Goal: Find specific page/section: Find specific page/section

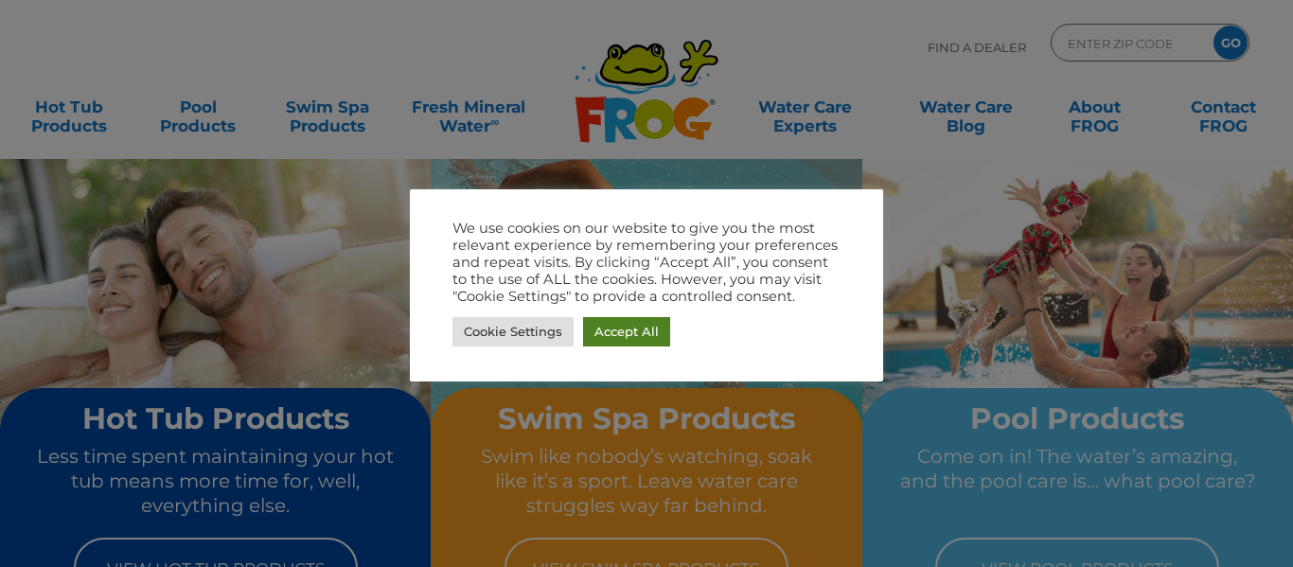
click at [605, 324] on link "Accept All" at bounding box center [626, 331] width 87 height 29
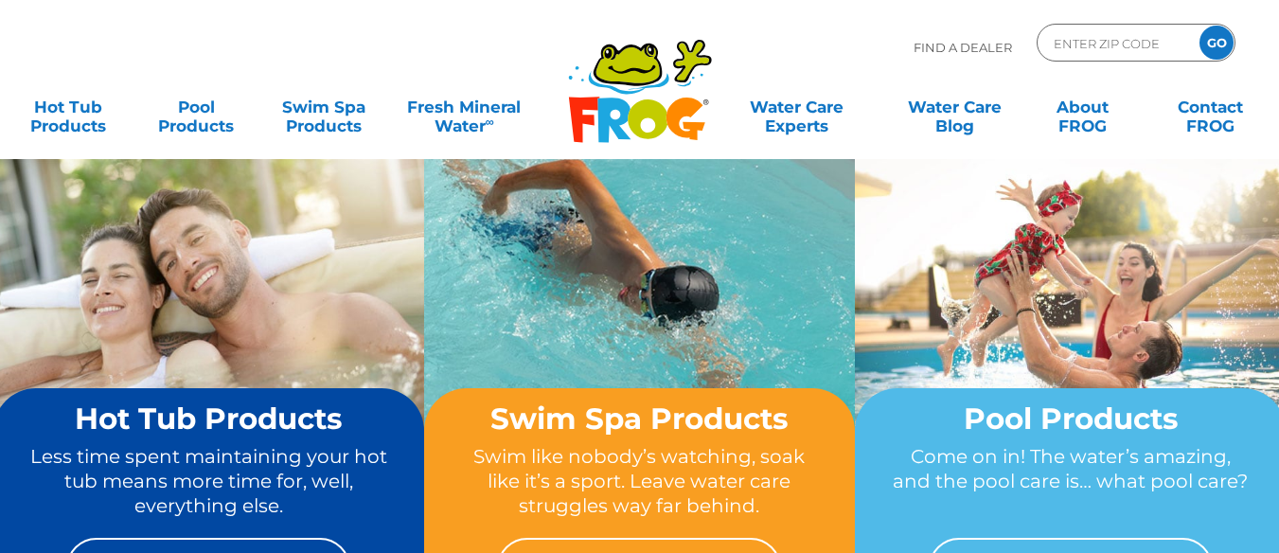
drag, startPoint x: 1287, startPoint y: 45, endPoint x: 1204, endPoint y: -53, distance: 128.9
click at [1204, 0] on html ".st130{clip-path:url(#SVGID_2_);fill-rule:evenodd;clip-rule:evenodd;fill:#C3CC0…" at bounding box center [639, 276] width 1279 height 553
click at [484, 24] on div "Find A Dealer ENTER ZIP CODE GO" at bounding box center [639, 56] width 1241 height 64
click at [300, 172] on img at bounding box center [208, 319] width 431 height 322
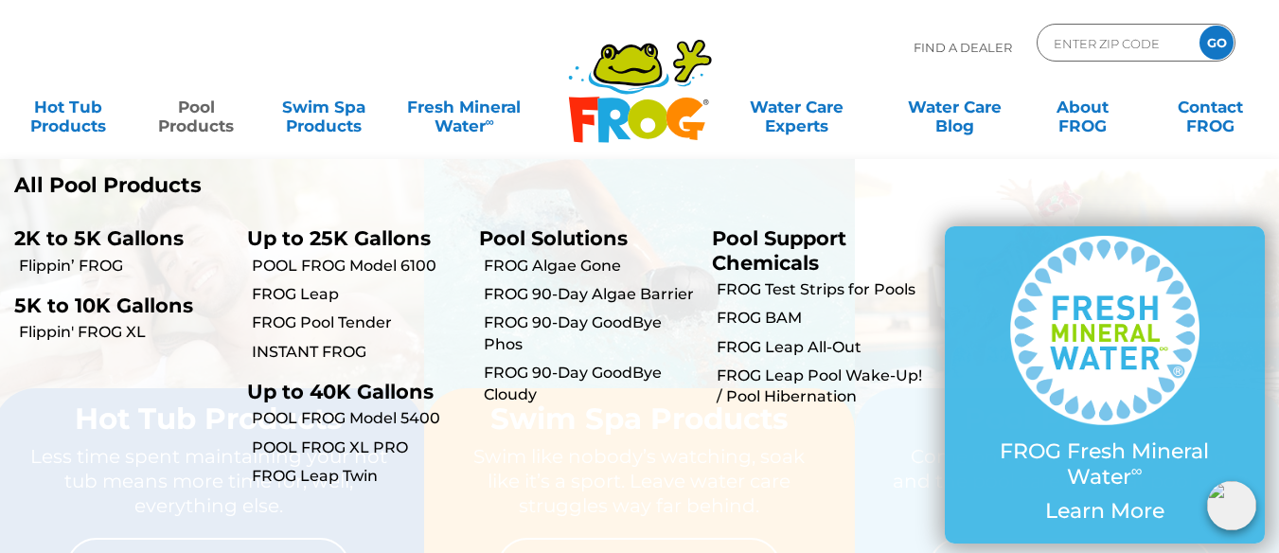
click at [187, 123] on link "Pool Products" at bounding box center [196, 107] width 99 height 38
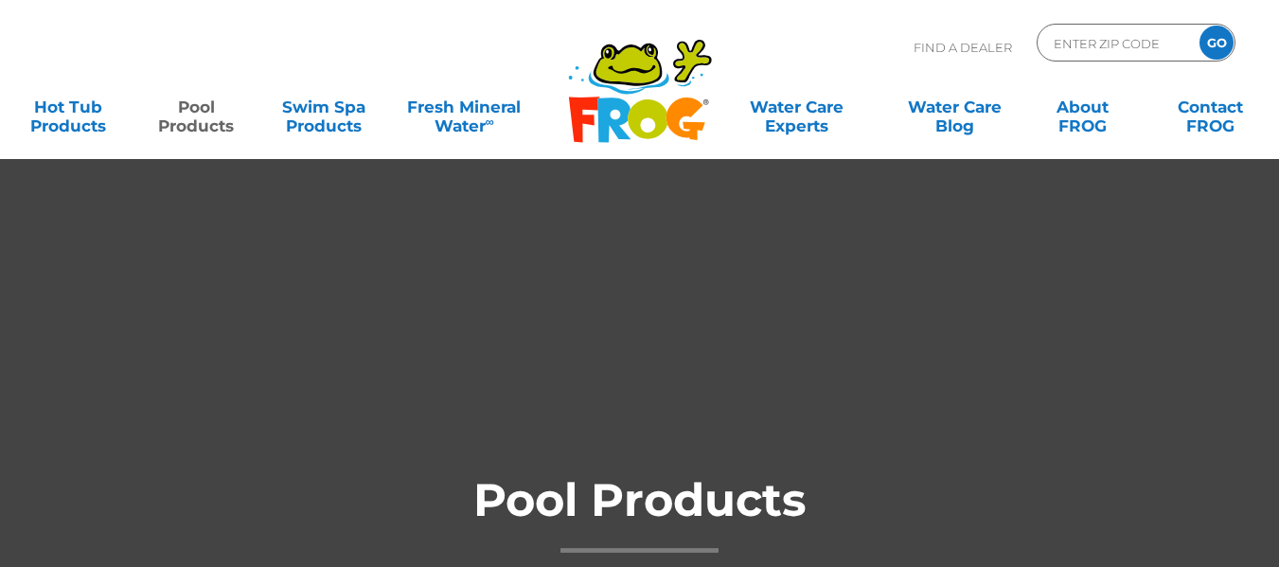
click at [187, 125] on link "Pool Products" at bounding box center [196, 107] width 99 height 38
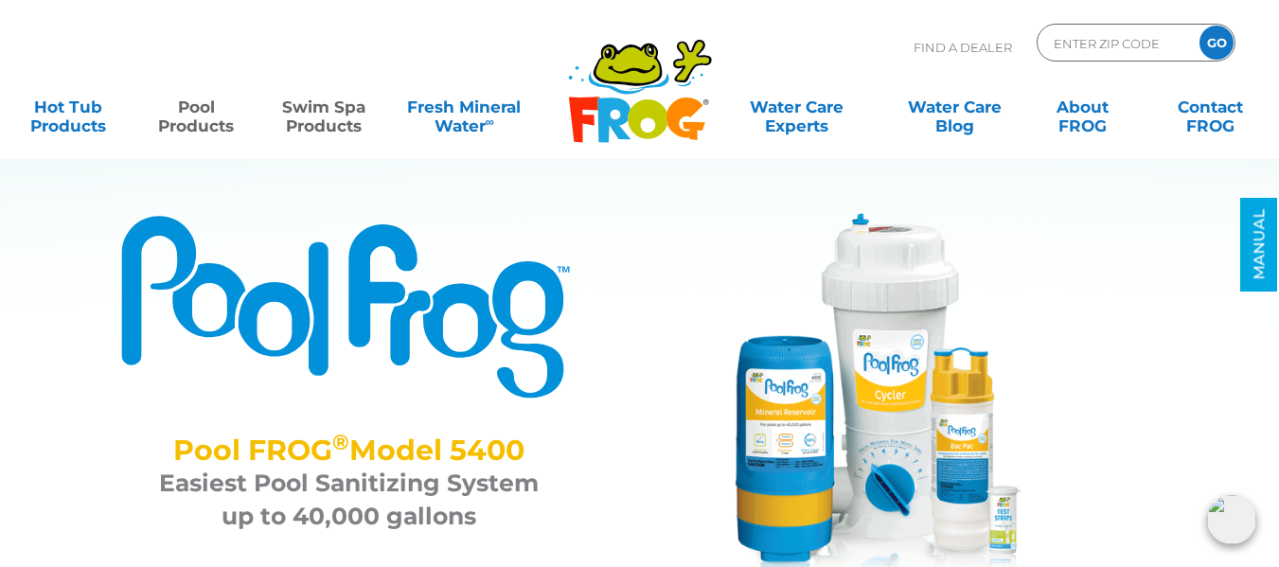
click at [323, 115] on link "Swim Spa Products" at bounding box center [323, 107] width 99 height 38
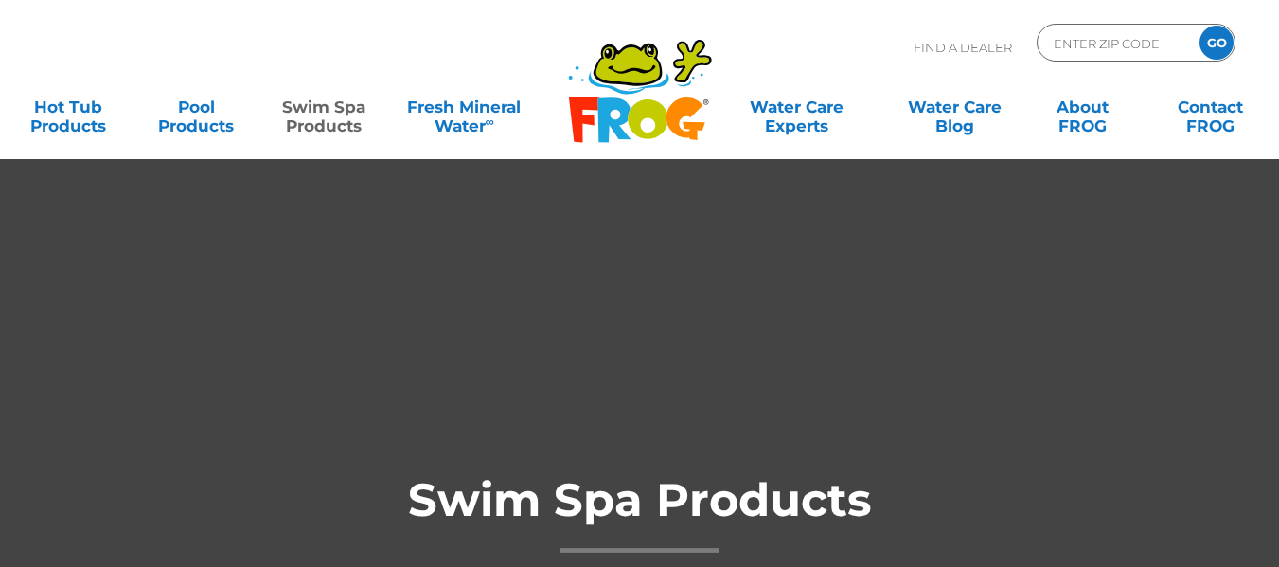
click at [323, 115] on link "Swim Spa Products" at bounding box center [323, 107] width 99 height 38
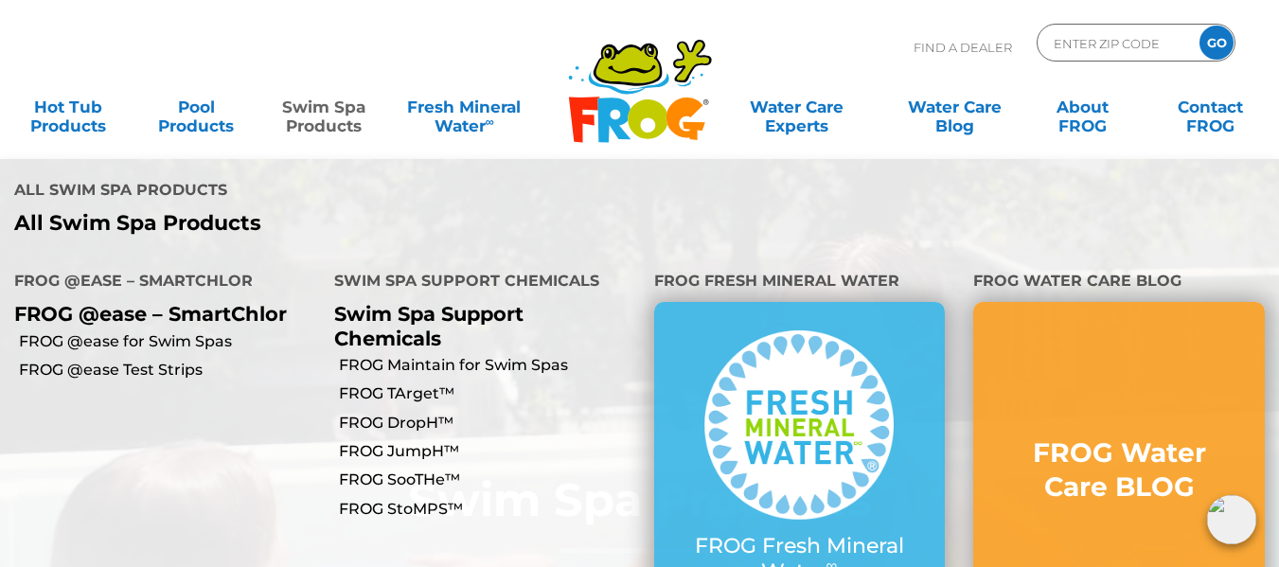
click at [320, 104] on link "Swim Spa Products" at bounding box center [323, 107] width 99 height 38
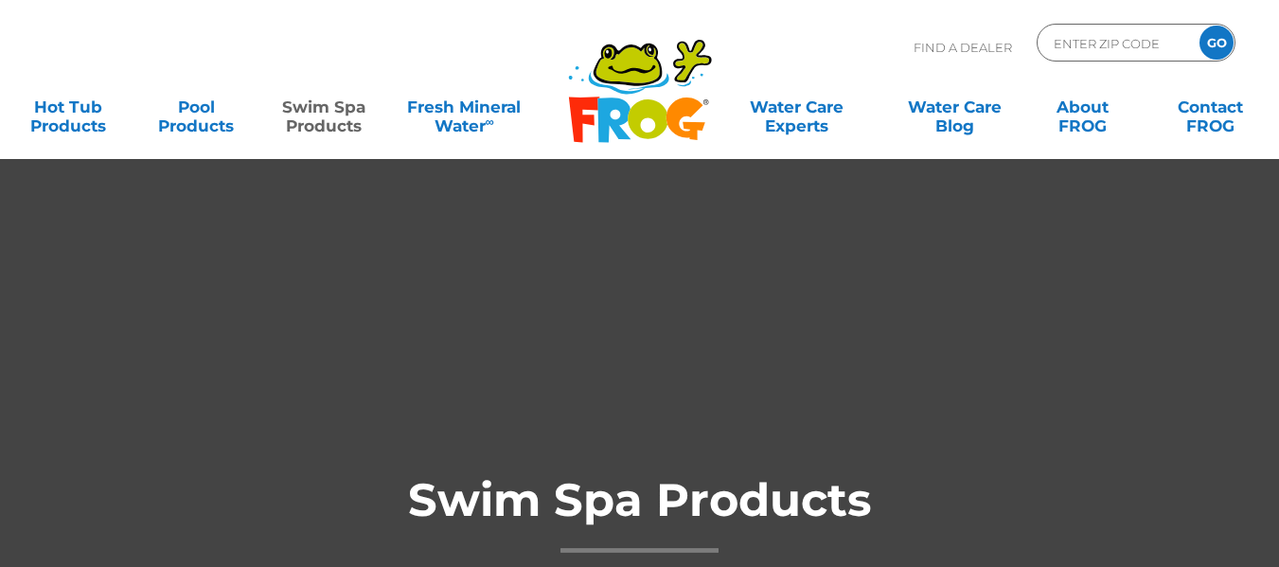
click at [308, 112] on link "Swim Spa Products" at bounding box center [323, 107] width 99 height 38
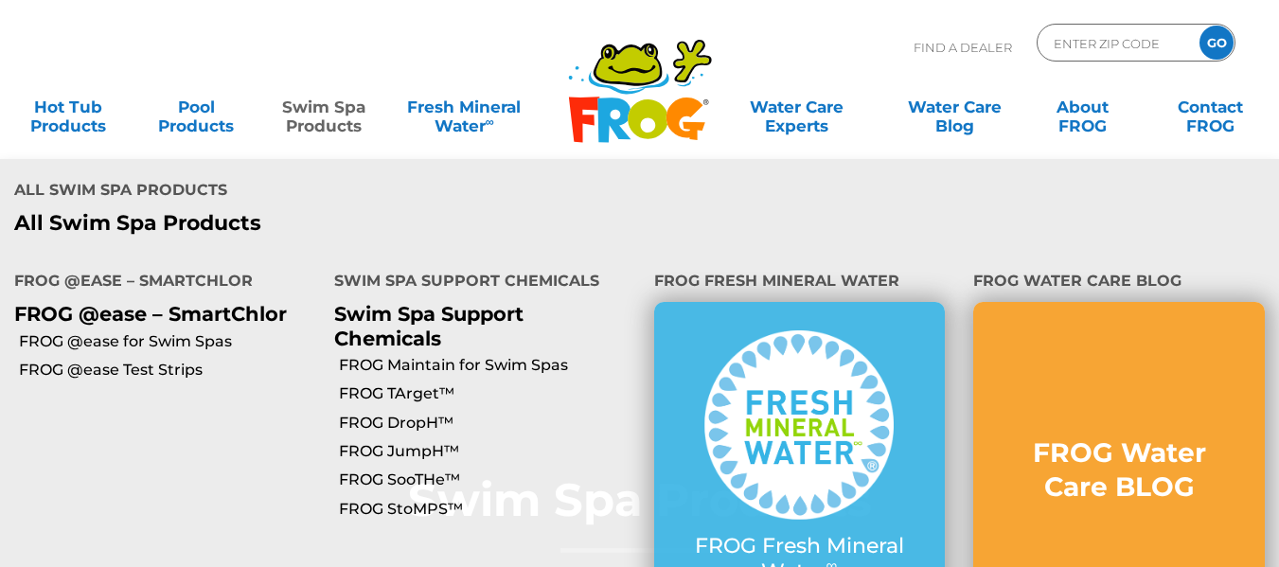
click at [316, 125] on link "Swim Spa Products" at bounding box center [323, 107] width 99 height 38
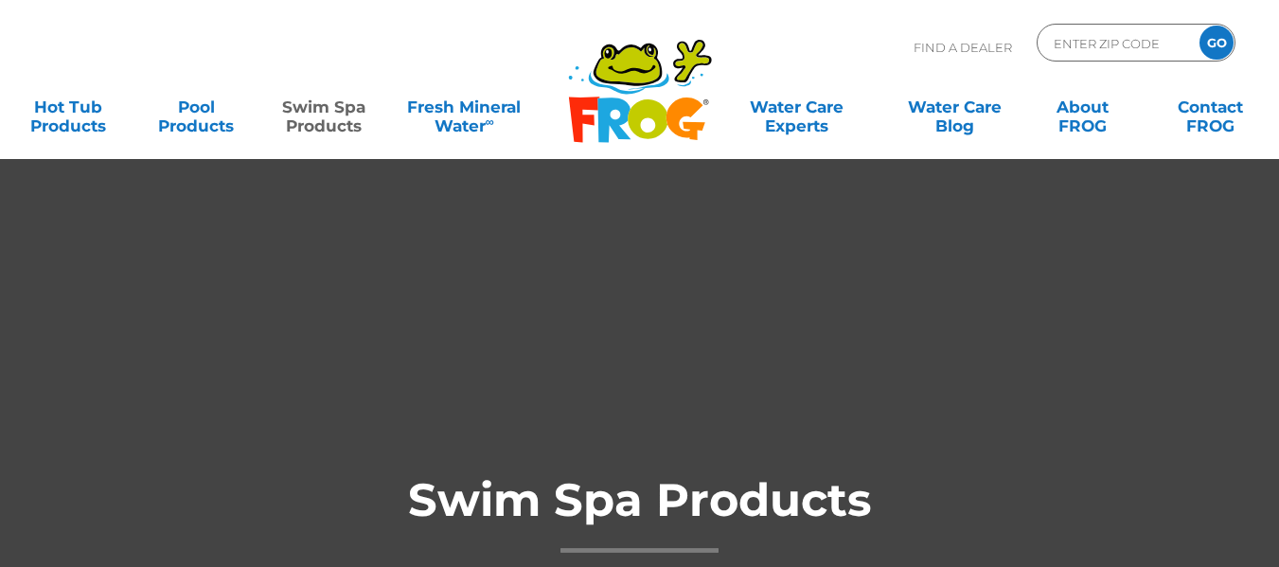
click at [318, 118] on link "Swim Spa Products" at bounding box center [323, 107] width 99 height 38
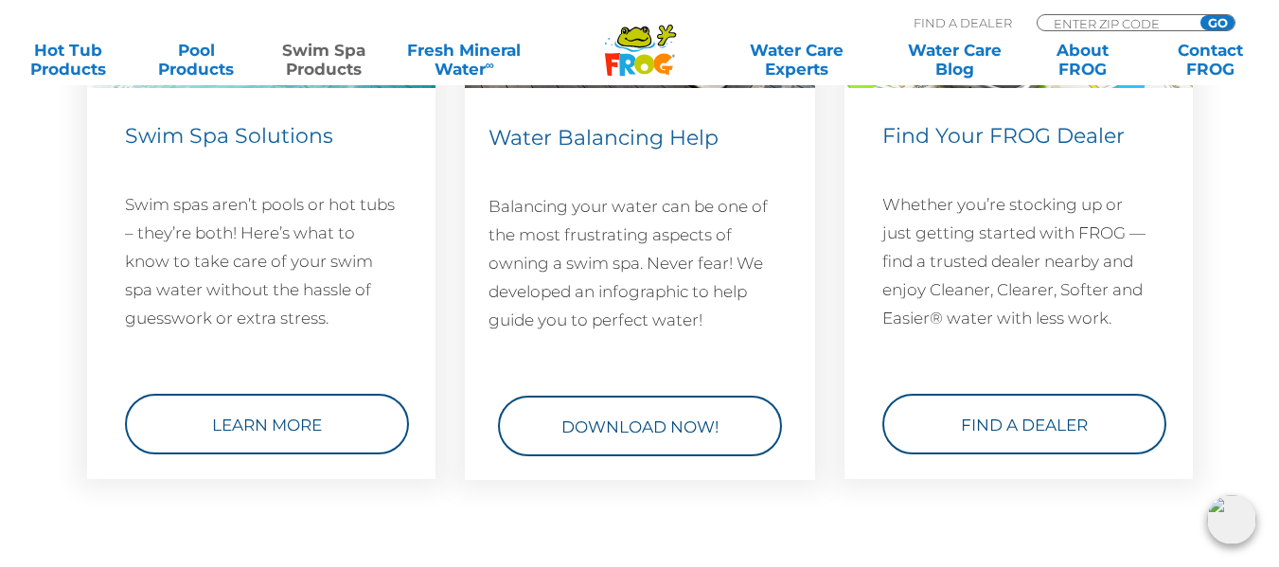
scroll to position [2839, 0]
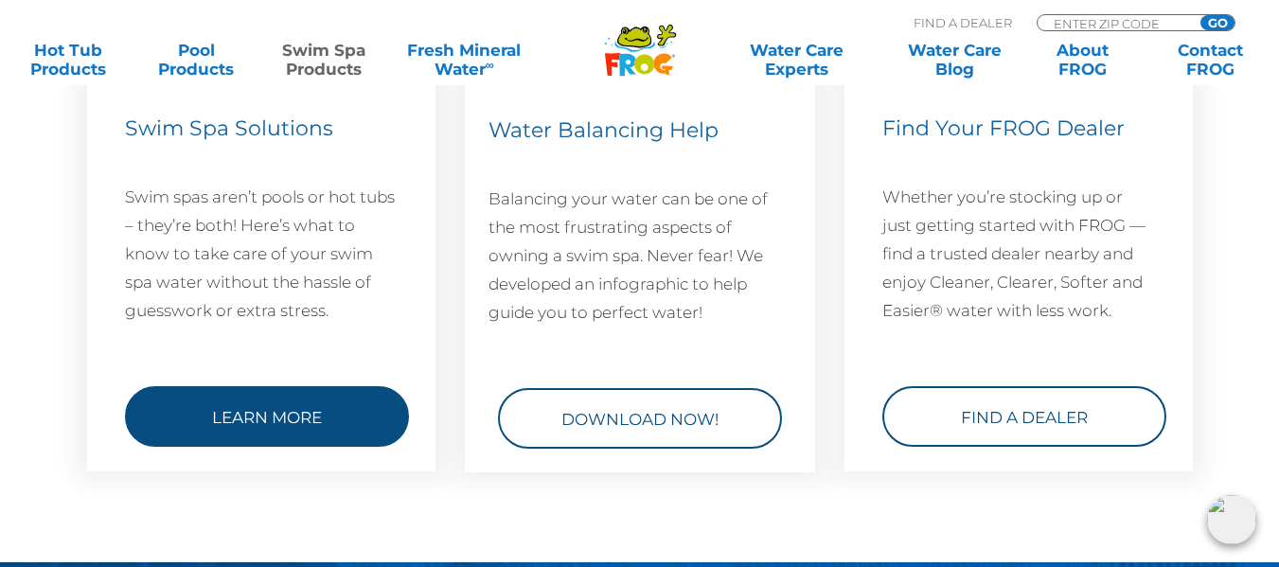
click at [286, 401] on link "Learn More" at bounding box center [267, 416] width 284 height 61
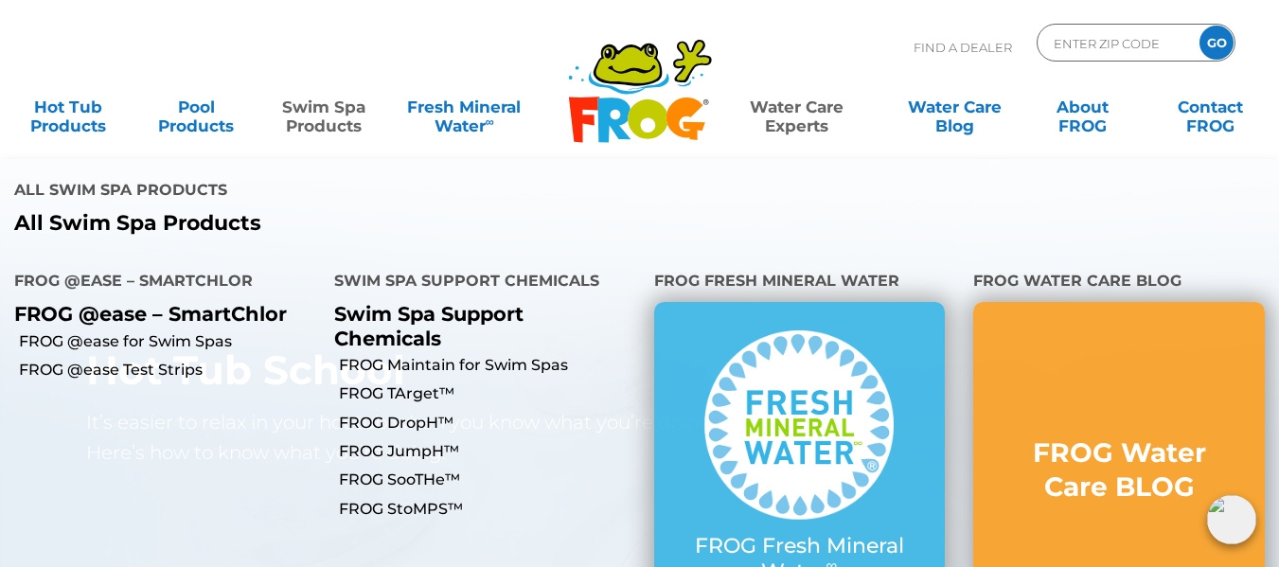
click at [336, 104] on link "Swim Spa Products" at bounding box center [323, 107] width 99 height 38
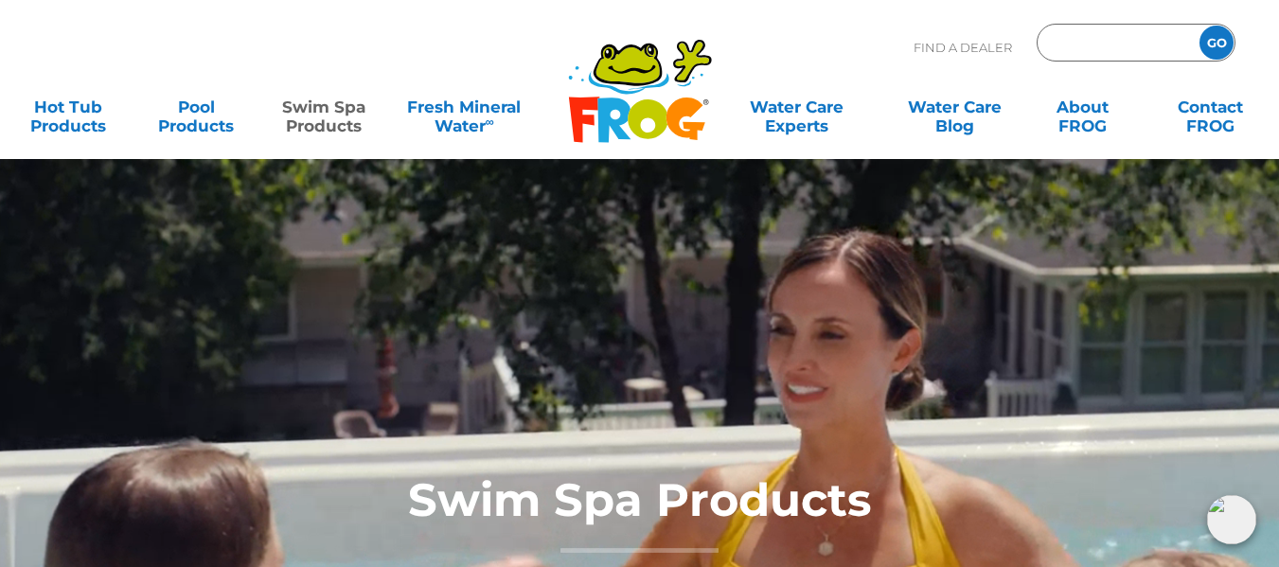
click at [1071, 49] on input "Zip Code Form" at bounding box center [1115, 42] width 128 height 27
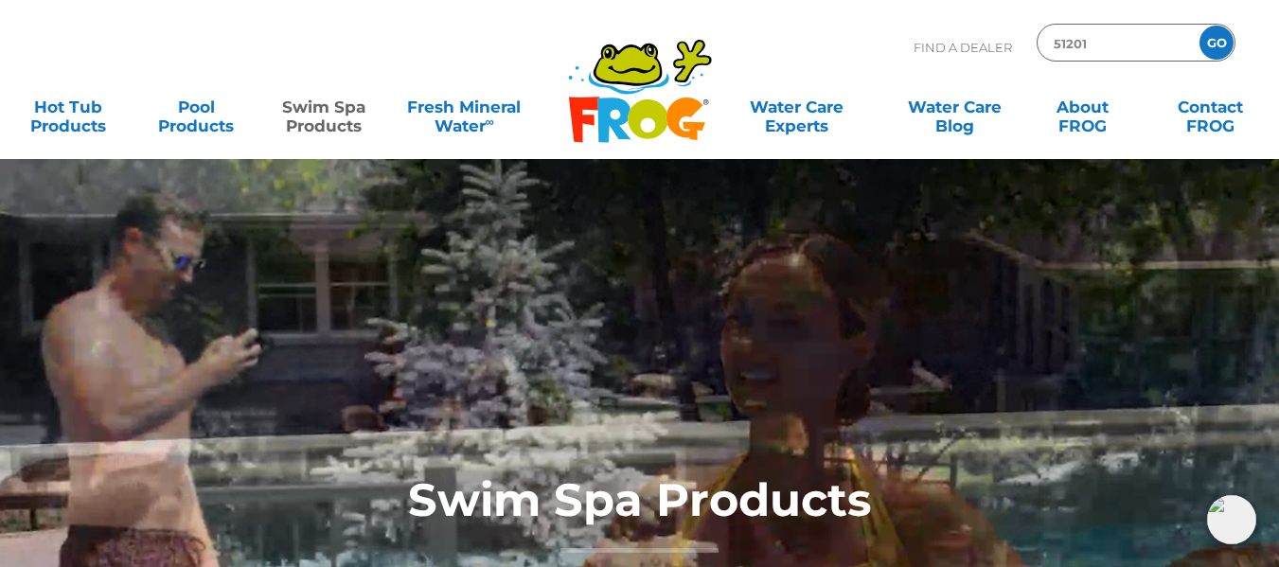
type input "51201"
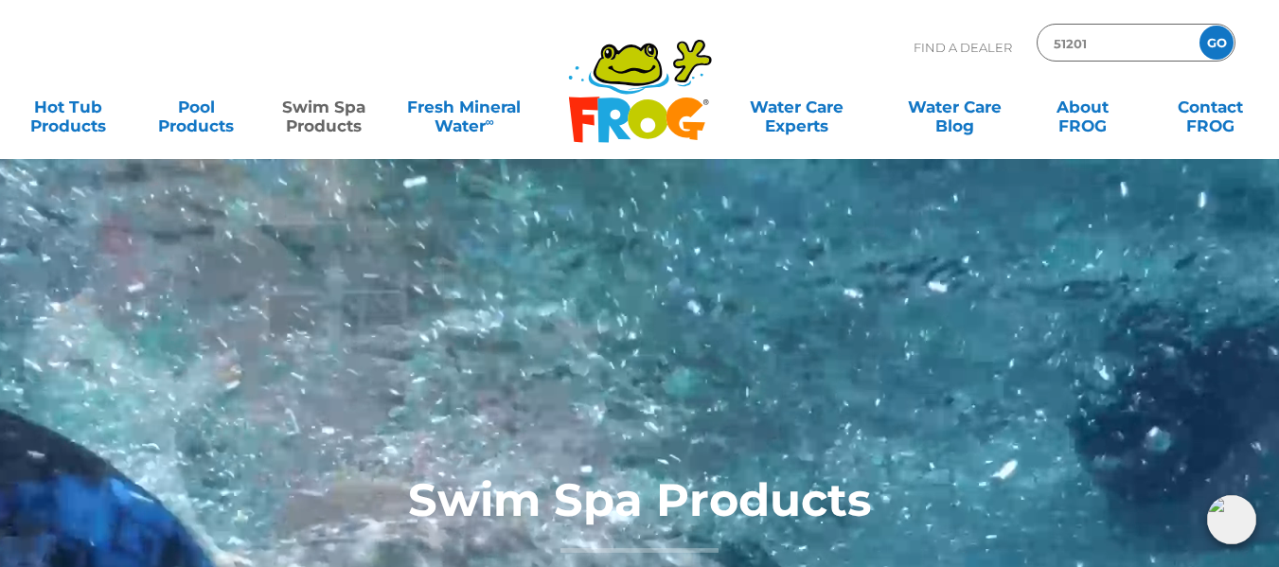
click at [1199, 26] on input "GO" at bounding box center [1216, 43] width 34 height 34
